Goal: Find specific page/section: Find specific page/section

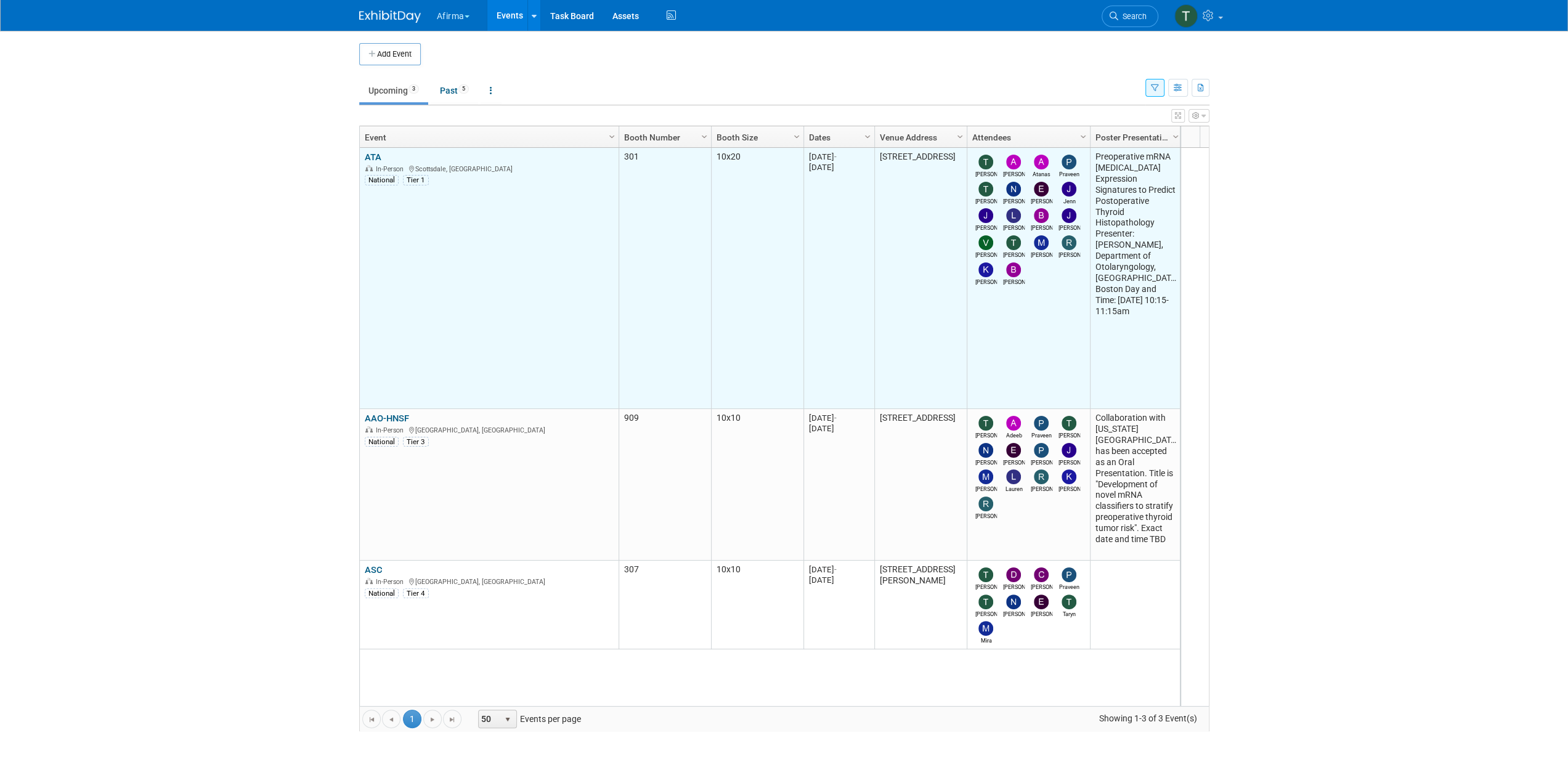
click at [372, 154] on link "ATA" at bounding box center [372, 157] width 17 height 11
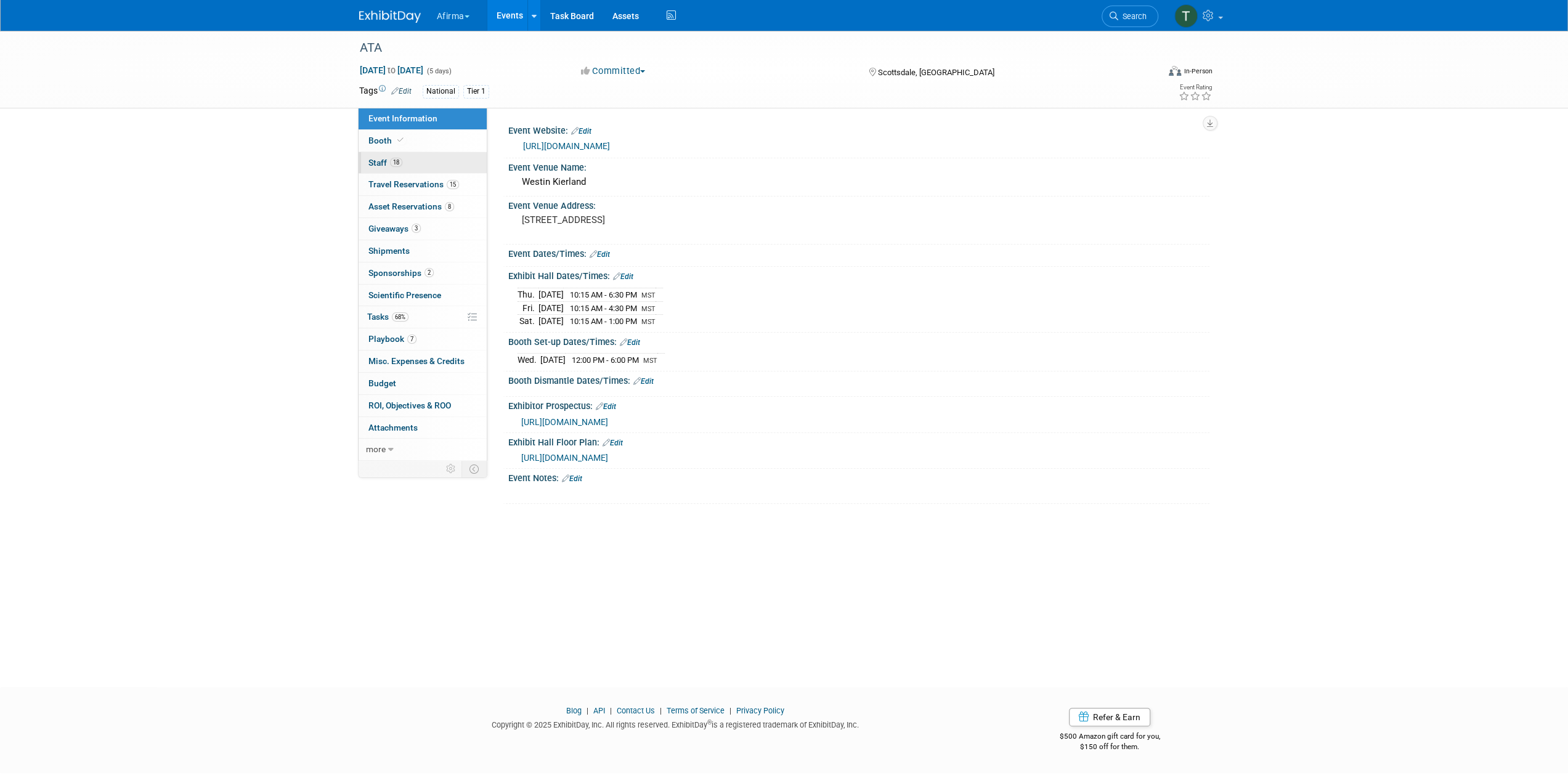
click at [417, 158] on link "18 Staff 18" at bounding box center [423, 162] width 128 height 21
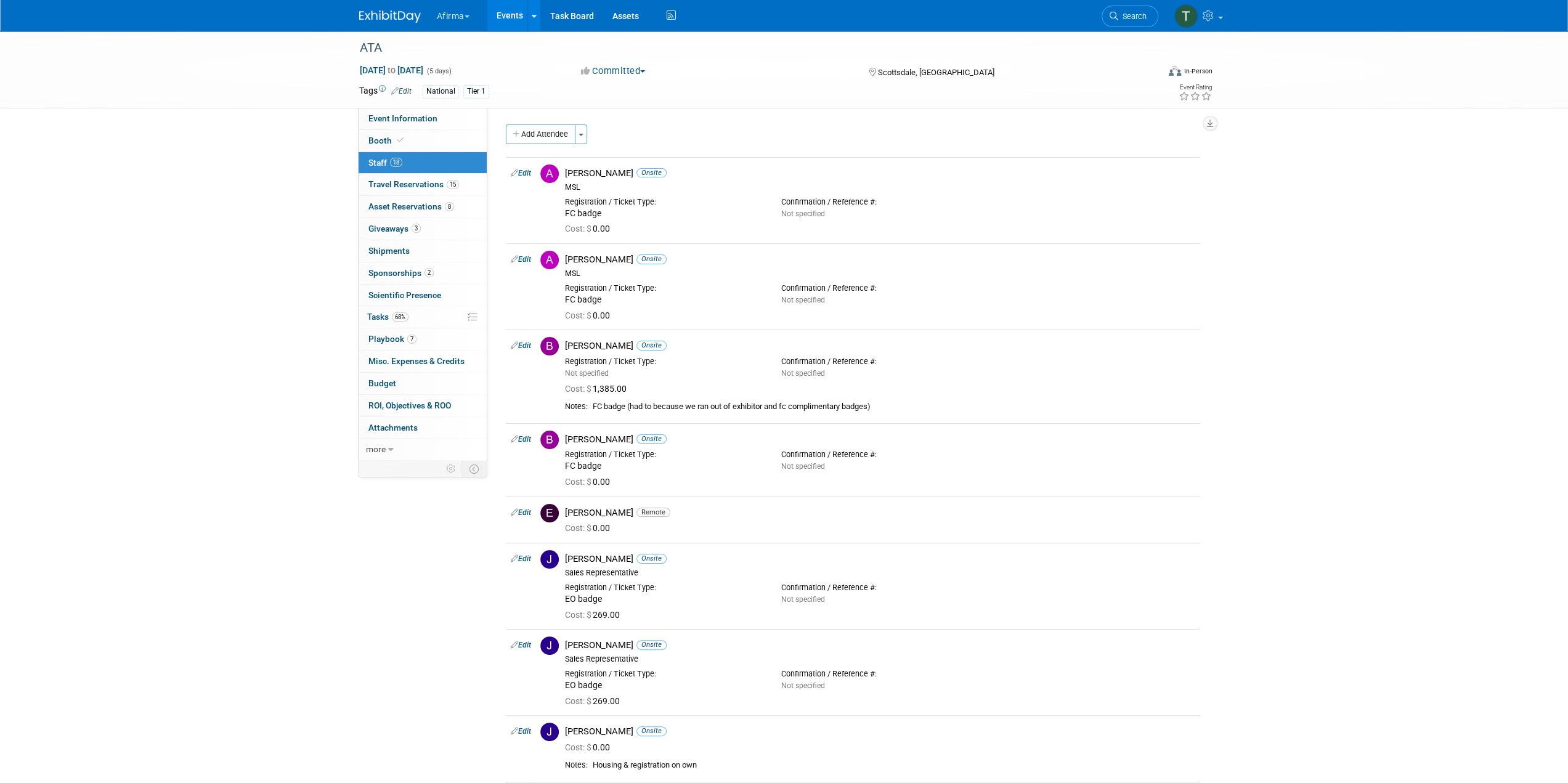
click at [283, 243] on div "ATA Sep 10, 2025 to Sep 14, 2025 (5 days) Sep 10, 2025 to Sep 14, 2025 Committe…" at bounding box center [784, 791] width 1568 height 1520
